Goal: Task Accomplishment & Management: Manage account settings

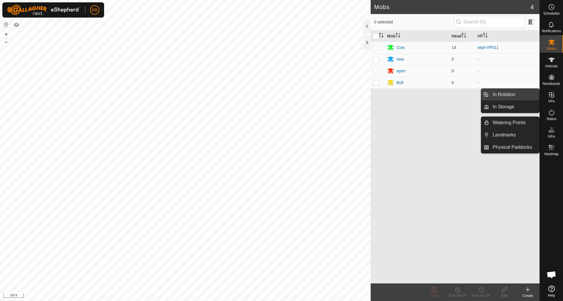
click at [504, 95] on link "In Rotation" at bounding box center [514, 95] width 50 height 12
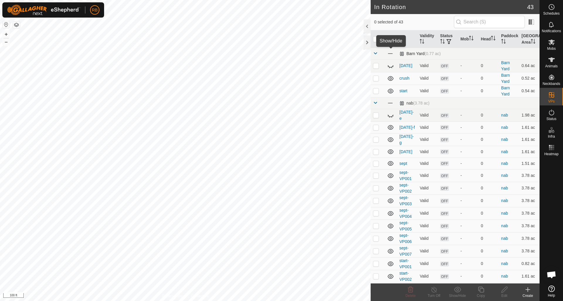
click at [391, 53] on span at bounding box center [390, 53] width 6 height 6
click at [389, 103] on span at bounding box center [390, 103] width 6 height 6
click at [389, 103] on icon at bounding box center [390, 103] width 7 height 7
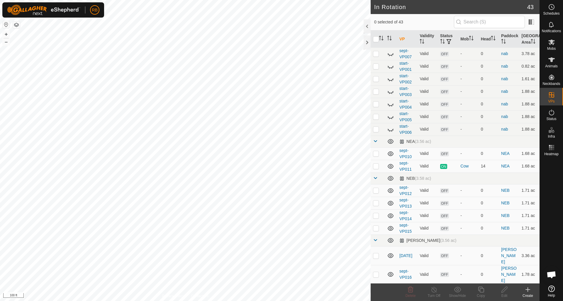
scroll to position [199, 0]
click at [391, 140] on icon at bounding box center [391, 140] width 6 height 5
click at [392, 175] on icon at bounding box center [390, 177] width 7 height 7
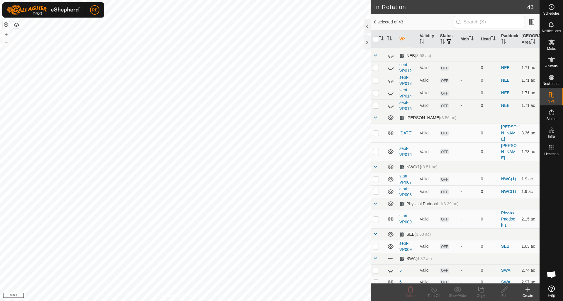
scroll to position [321, 0]
click at [392, 116] on icon at bounding box center [390, 117] width 7 height 7
click at [391, 163] on icon at bounding box center [390, 166] width 7 height 7
click at [392, 200] on icon at bounding box center [390, 203] width 7 height 7
click at [391, 231] on icon at bounding box center [390, 234] width 7 height 7
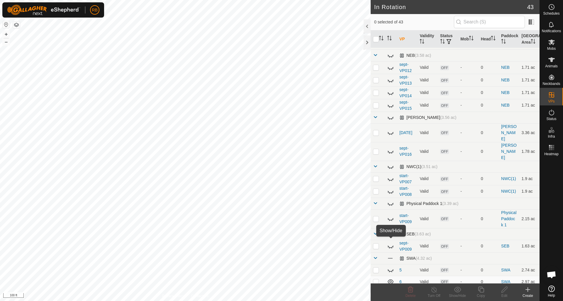
click at [391, 255] on span at bounding box center [390, 258] width 6 height 6
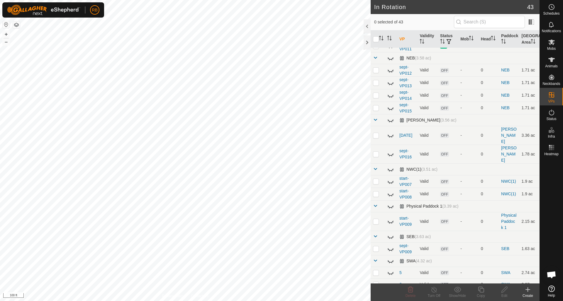
click at [390, 258] on icon at bounding box center [390, 261] width 7 height 7
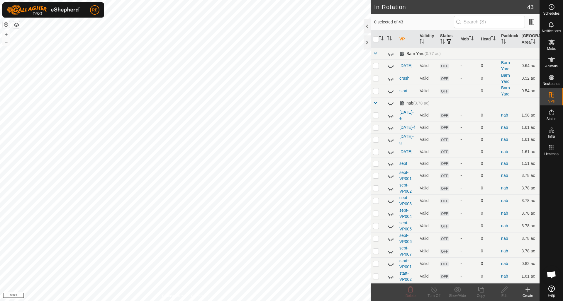
scroll to position [0, 0]
click at [390, 79] on icon at bounding box center [390, 78] width 7 height 7
click at [377, 79] on p-checkbox at bounding box center [376, 78] width 6 height 5
checkbox input "true"
